Goal: Find specific page/section: Find specific page/section

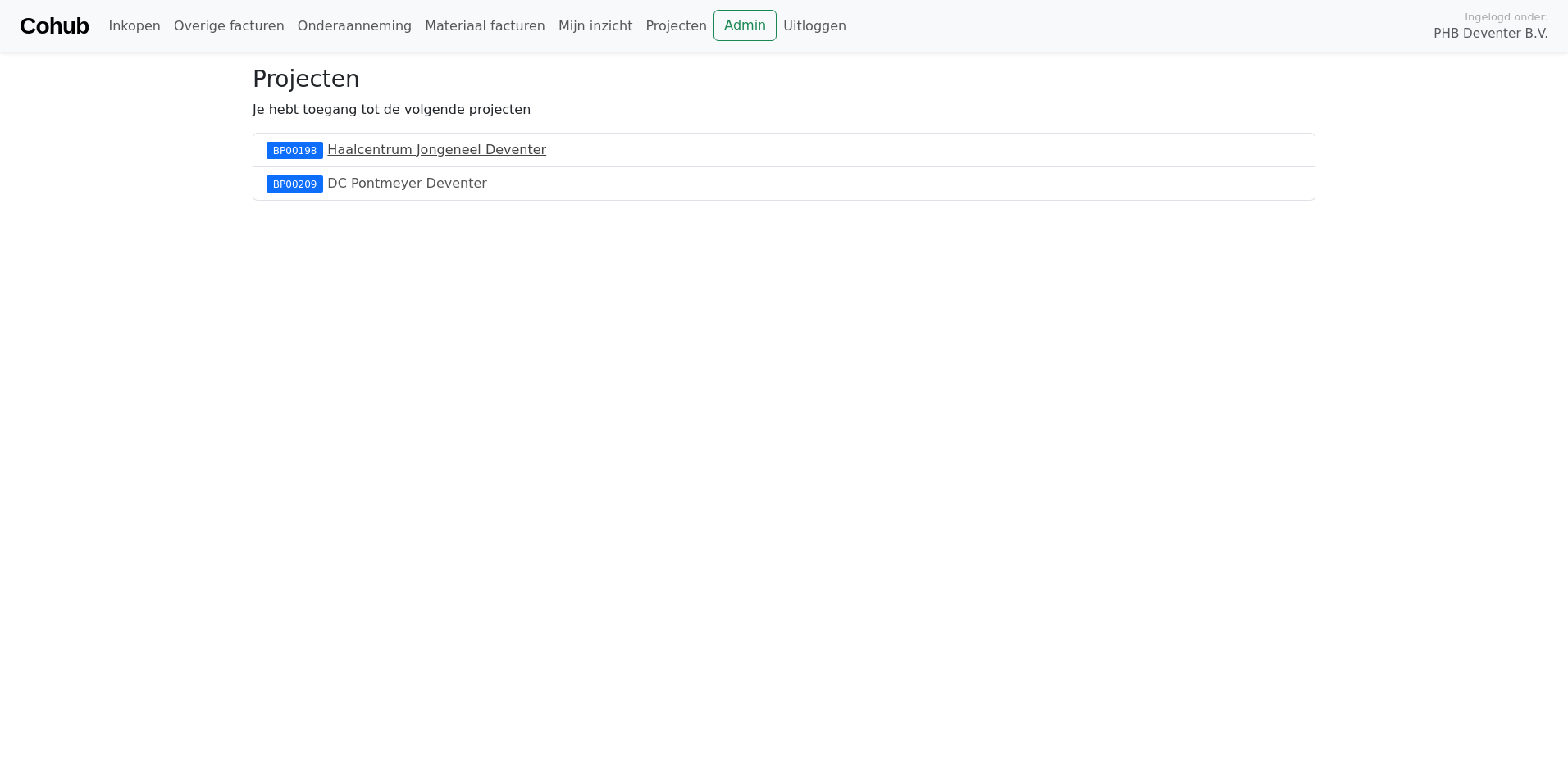
click at [394, 153] on link "Haalcentrum Jongeneel Deventer" at bounding box center [437, 149] width 219 height 16
click at [442, 188] on link "DC Pontmeyer Deventer" at bounding box center [407, 183] width 160 height 16
click at [453, 30] on link "Materiaal facturen" at bounding box center [485, 26] width 133 height 33
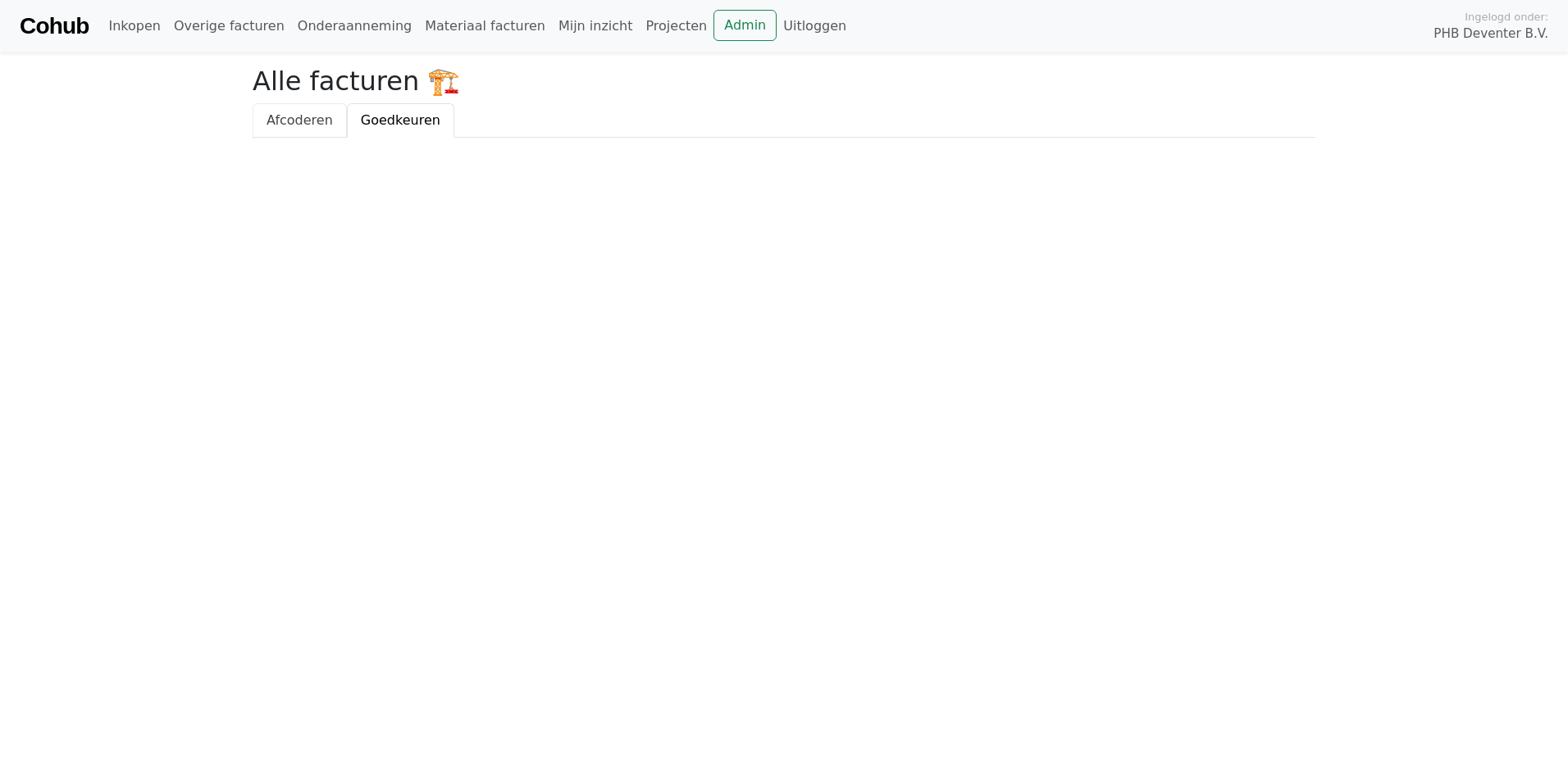
click at [289, 125] on span "Afcoderen" at bounding box center [300, 120] width 67 height 16
click at [388, 118] on span "Goedkeuren" at bounding box center [400, 120] width 79 height 16
click at [552, 26] on link "Mijn inzicht" at bounding box center [596, 26] width 88 height 33
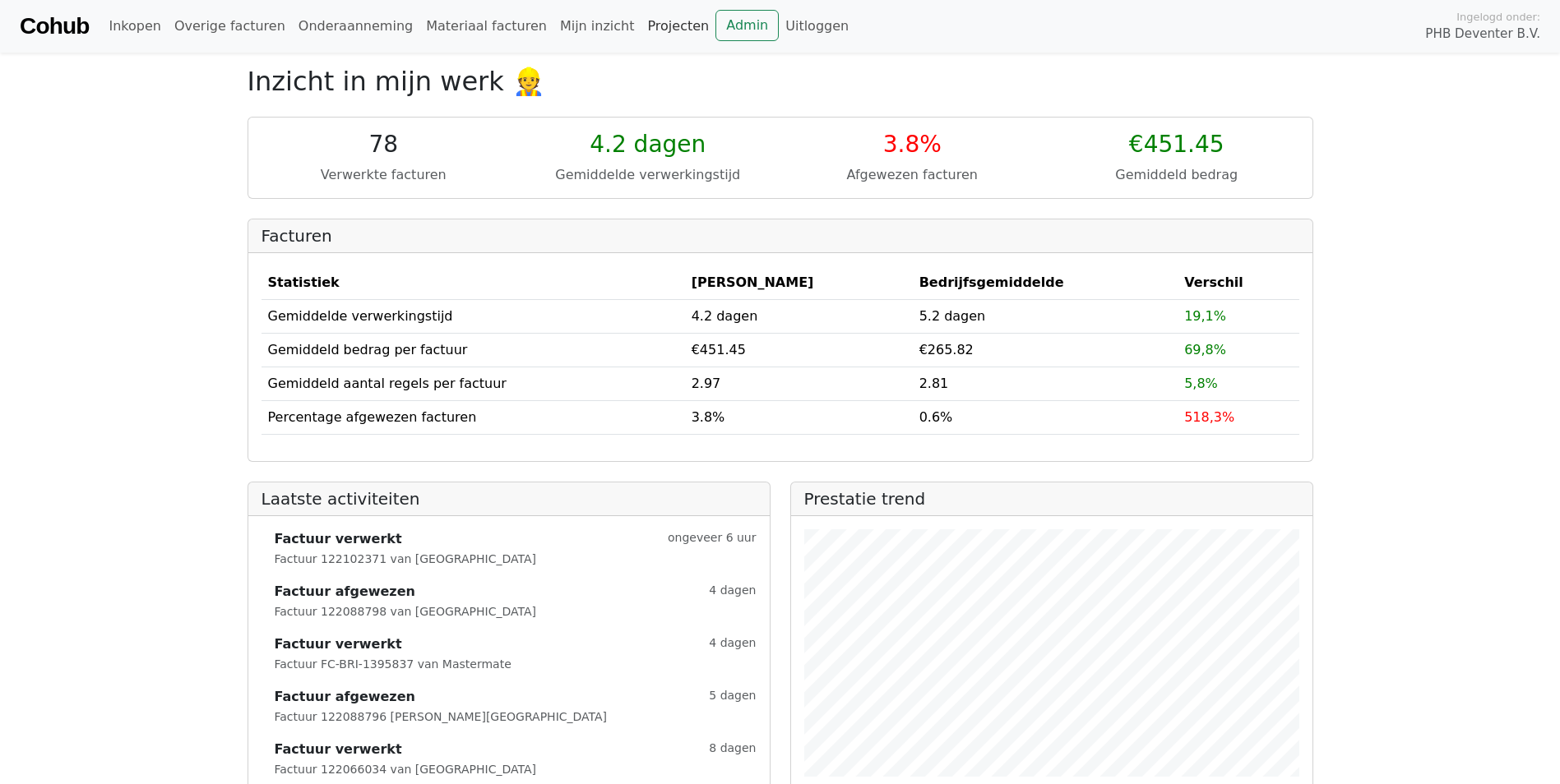
click at [640, 28] on link "Projecten" at bounding box center [678, 27] width 75 height 33
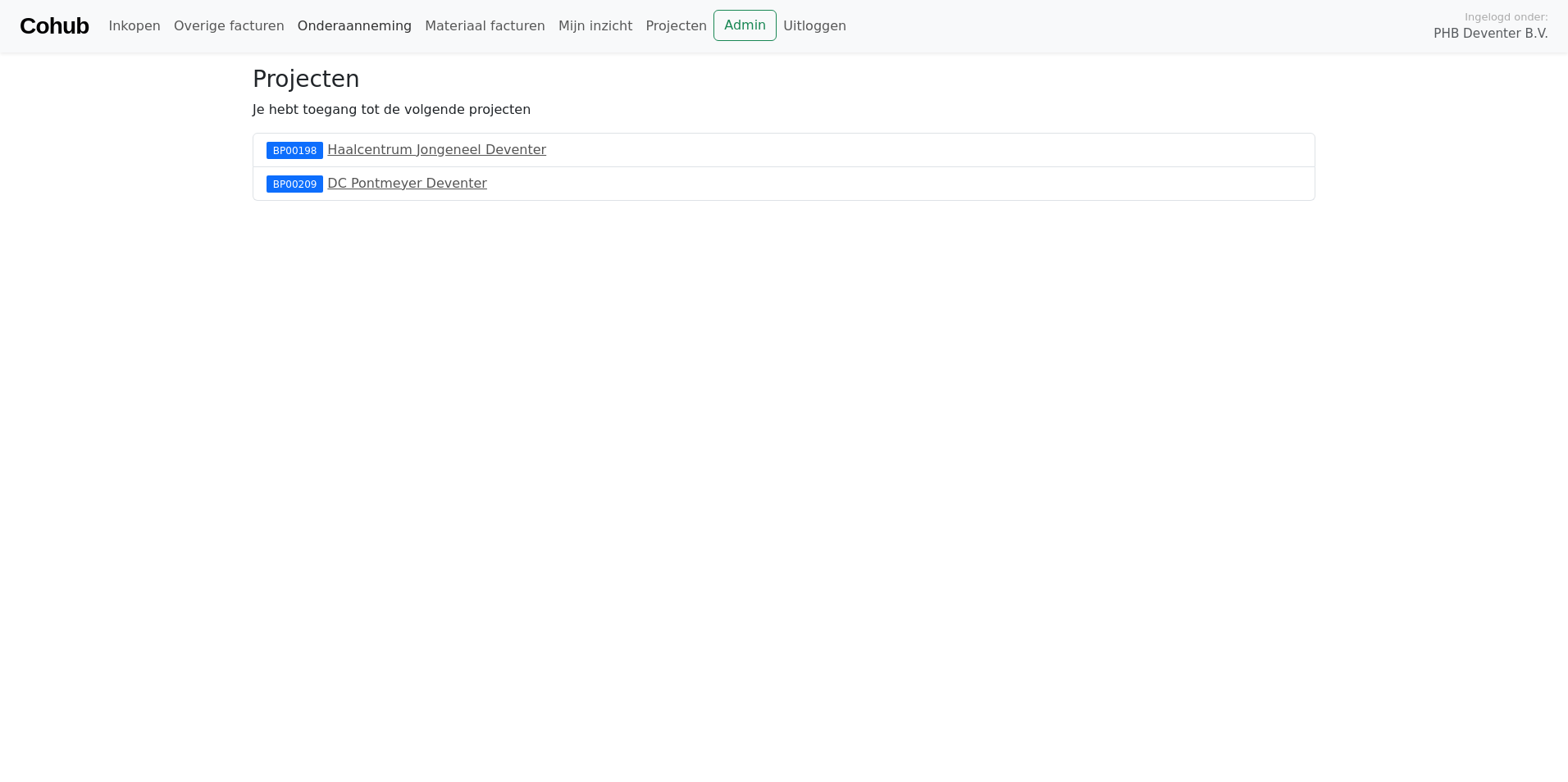
click at [326, 27] on link "Onderaanneming" at bounding box center [355, 26] width 127 height 33
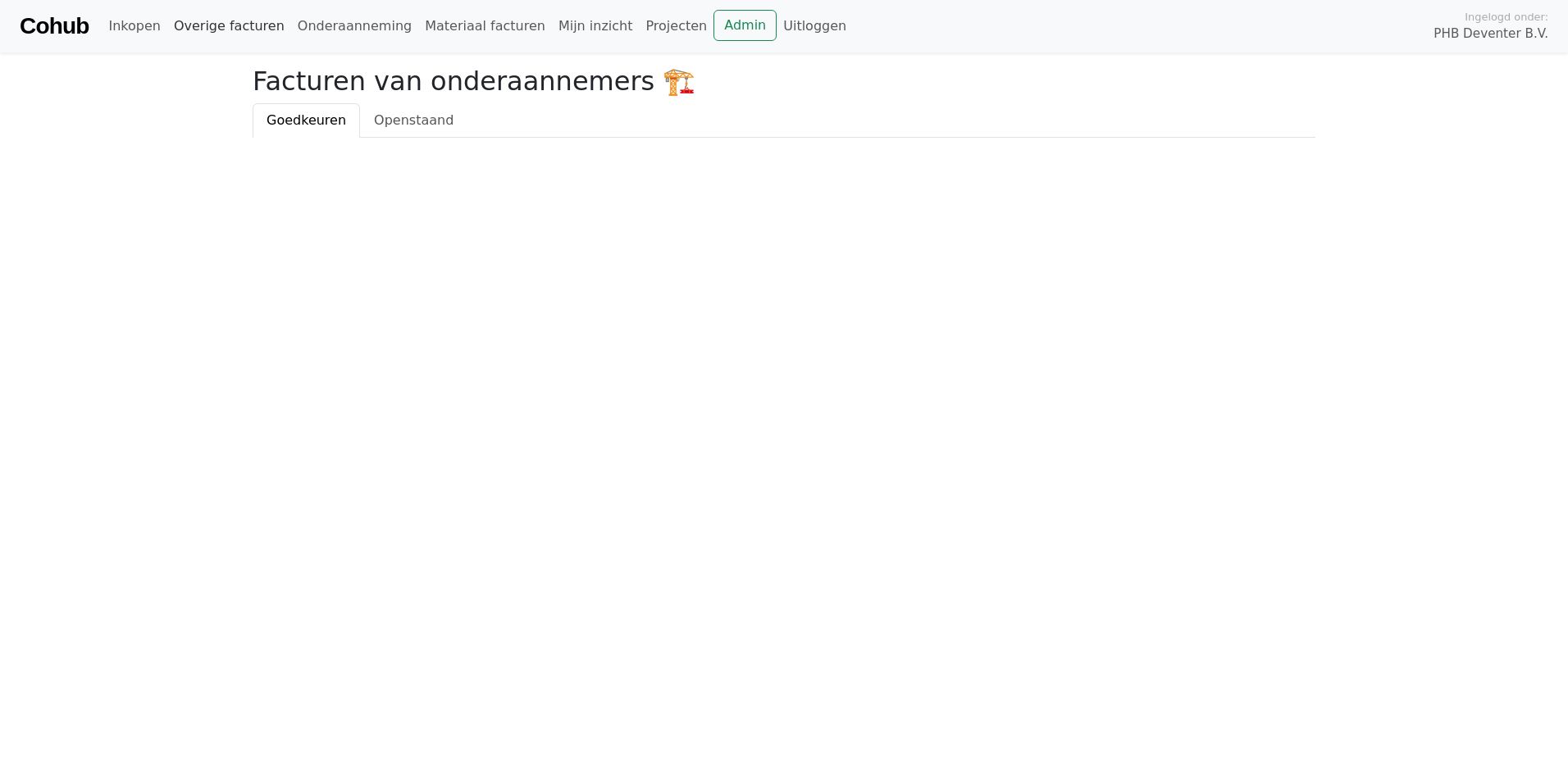
click at [243, 36] on link "Overige facturen" at bounding box center [229, 26] width 124 height 33
click at [388, 127] on link "Geaccepteerde facturen" at bounding box center [456, 121] width 187 height 35
click at [334, 33] on link "Onderaanneming" at bounding box center [355, 26] width 127 height 33
